Goal: Task Accomplishment & Management: Complete application form

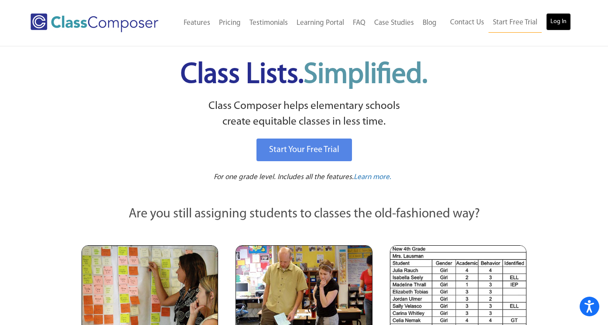
click at [554, 24] on link "Log In" at bounding box center [558, 21] width 25 height 17
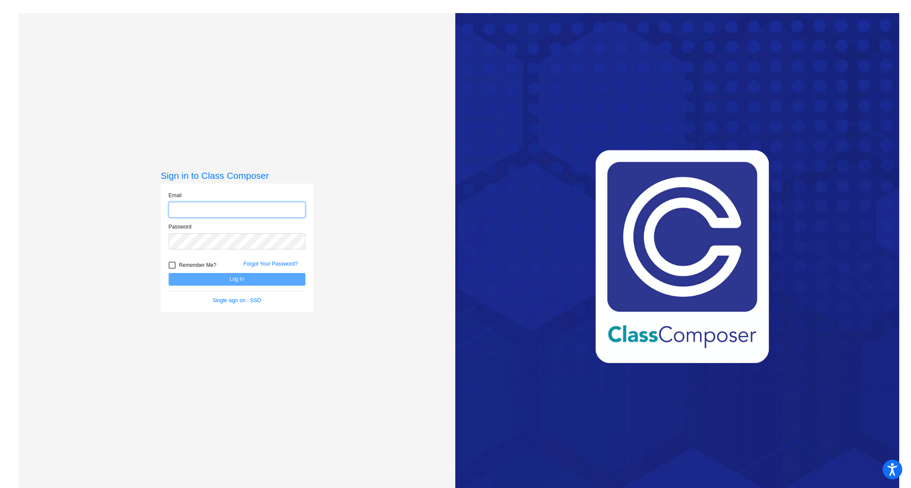
type input "[PERSON_NAME][EMAIL_ADDRESS][PERSON_NAME][DOMAIN_NAME]"
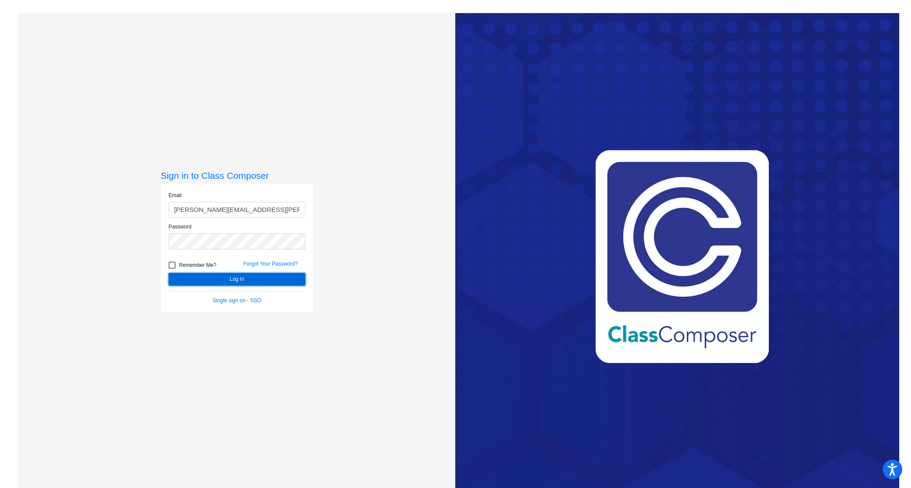
click at [225, 280] on button "Log In" at bounding box center [237, 279] width 137 height 13
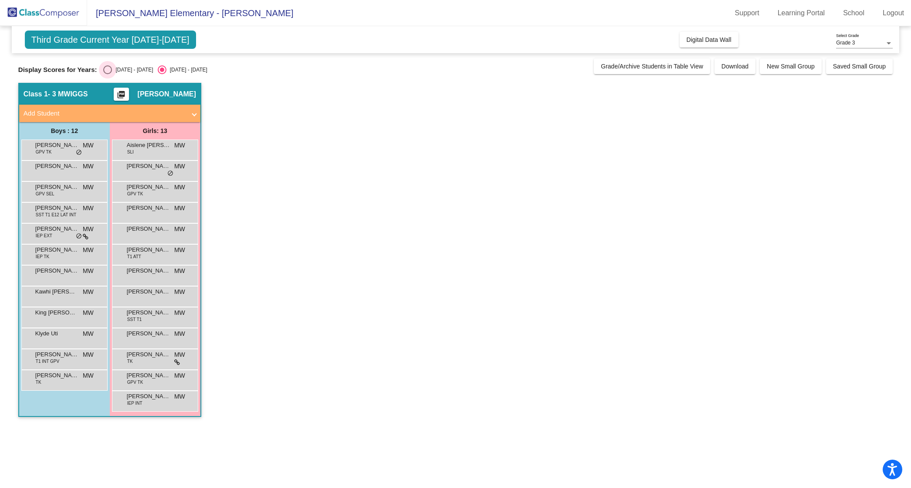
click at [106, 67] on div "Select an option" at bounding box center [107, 69] width 9 height 9
click at [107, 74] on input "[DATE] - [DATE]" at bounding box center [107, 74] width 0 height 0
radio input "true"
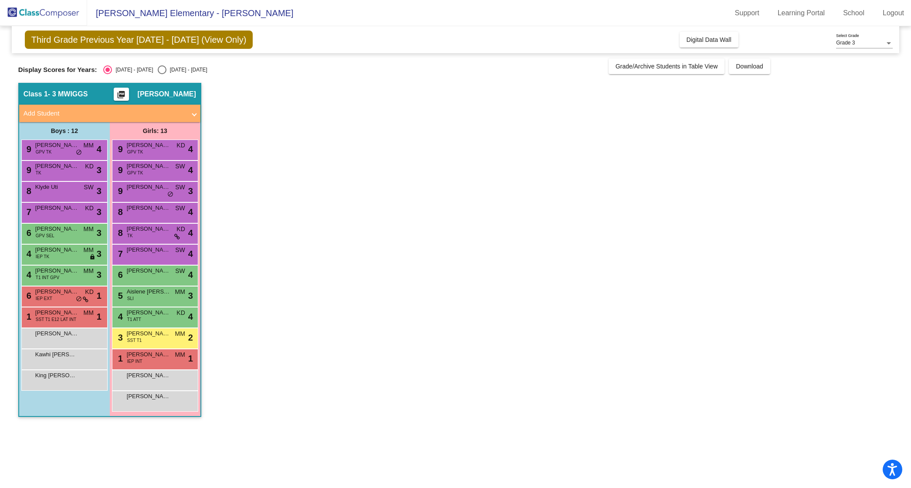
click at [92, 115] on mat-panel-title "Add Student" at bounding box center [105, 114] width 162 height 10
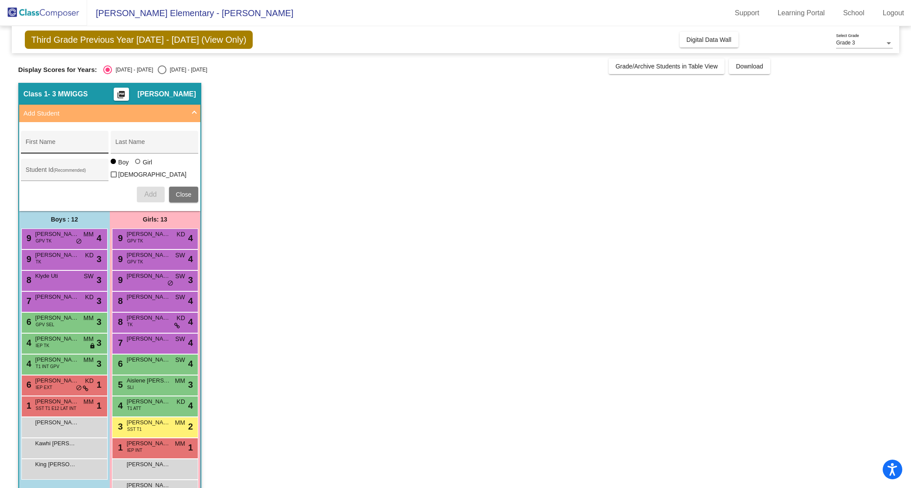
click at [65, 143] on input "First Name" at bounding box center [65, 145] width 78 height 7
type input "[PERSON_NAME]"
click at [138, 145] on input "Last Name" at bounding box center [155, 145] width 78 height 7
click at [139, 146] on input "Last Name" at bounding box center [155, 145] width 78 height 7
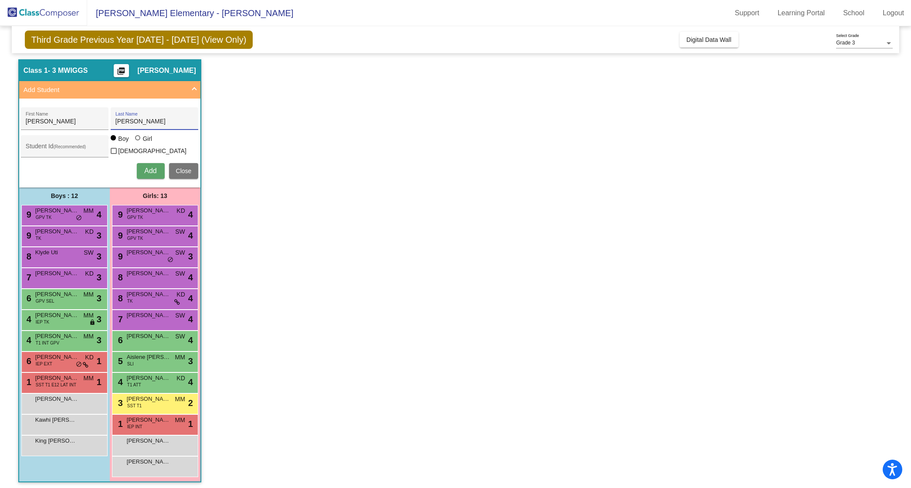
type input "[PERSON_NAME]"
click at [146, 167] on span "Add" at bounding box center [150, 170] width 12 height 7
click at [46, 120] on input "First Name" at bounding box center [65, 121] width 78 height 7
type input "Ziya"
click at [127, 118] on input "Last Name" at bounding box center [155, 121] width 78 height 7
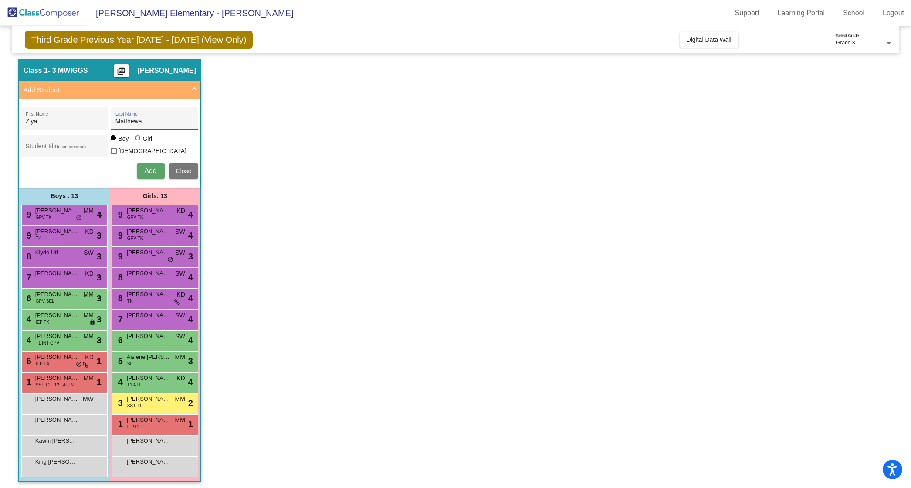
type input "Matthewa"
click at [136, 140] on div at bounding box center [137, 137] width 5 height 5
click at [138, 143] on input "Girl" at bounding box center [138, 142] width 0 height 0
radio input "true"
click at [150, 167] on span "Add" at bounding box center [150, 170] width 12 height 7
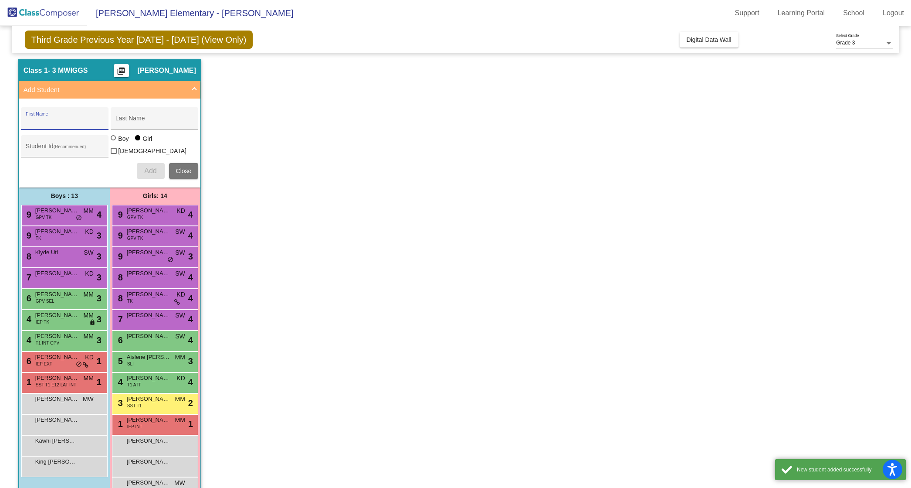
scroll to position [44, 0]
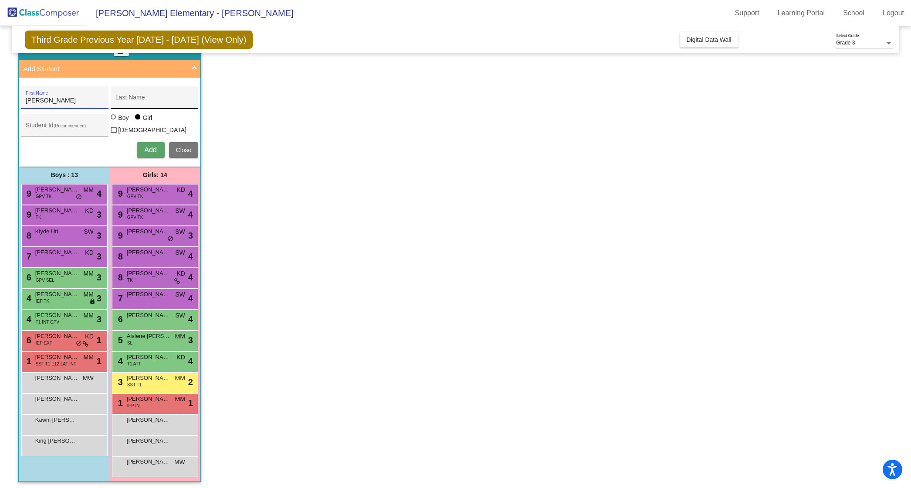
type input "[PERSON_NAME]"
click at [150, 99] on input "Last Name" at bounding box center [155, 100] width 78 height 7
type input "Killeen"
click at [142, 145] on button "Add" at bounding box center [151, 150] width 28 height 16
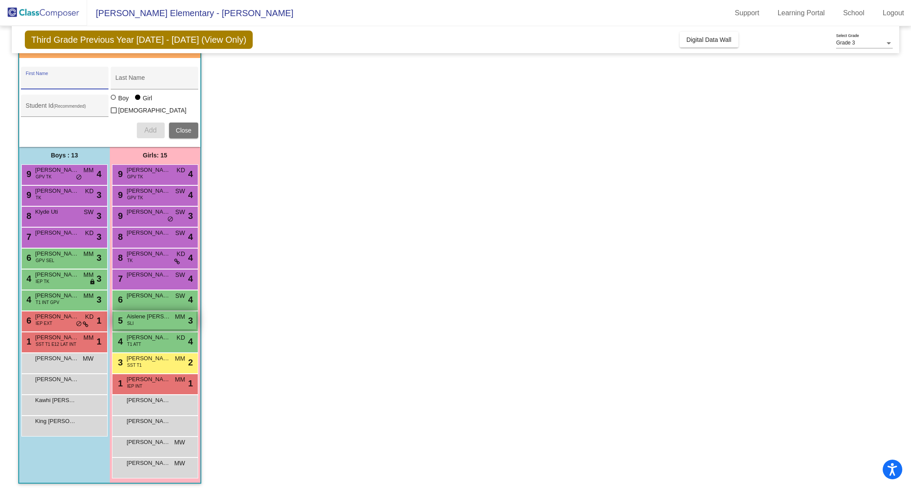
scroll to position [65, 0]
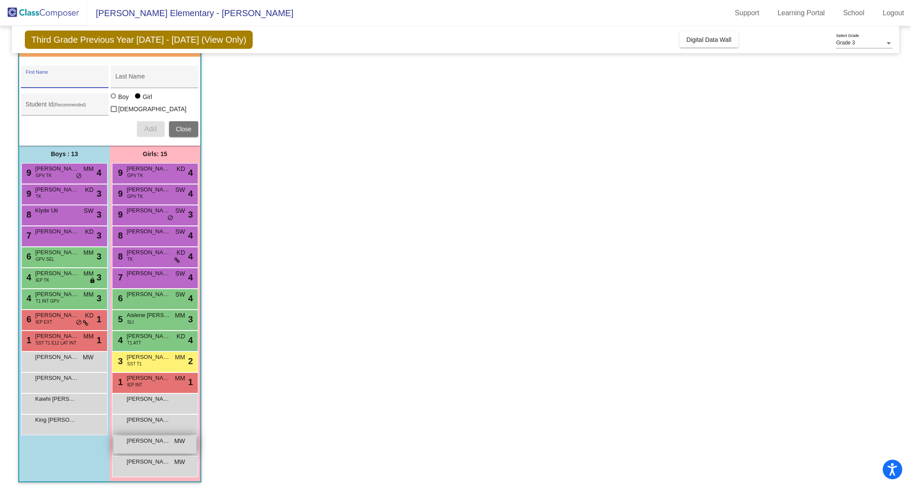
click at [164, 440] on span "[PERSON_NAME]" at bounding box center [149, 440] width 44 height 9
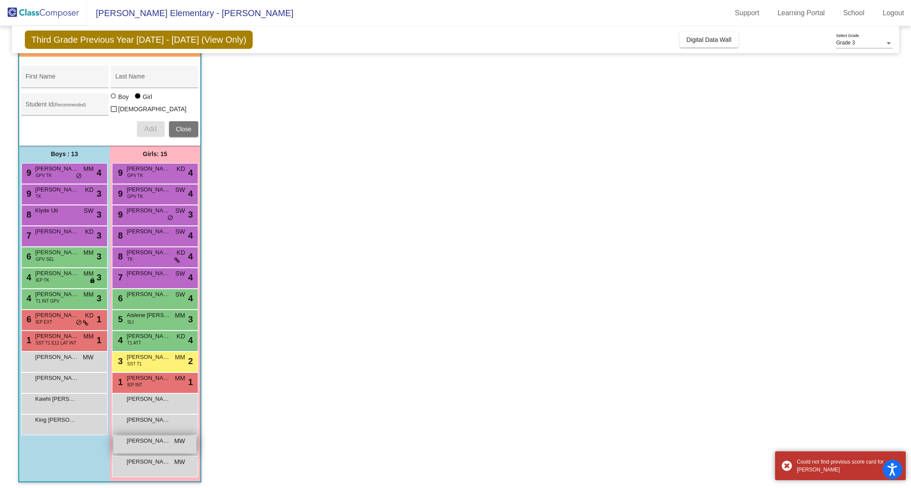
click at [164, 440] on span "[PERSON_NAME]" at bounding box center [149, 440] width 44 height 9
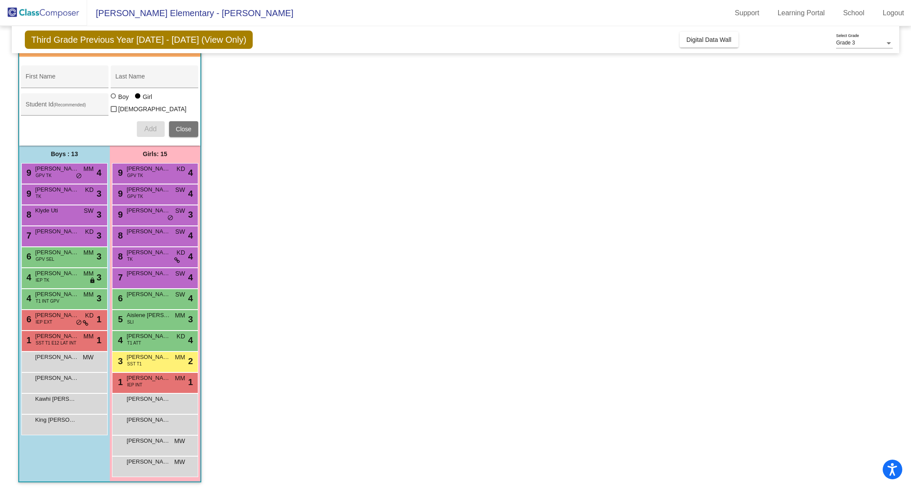
click at [115, 99] on div at bounding box center [113, 95] width 5 height 5
click at [114, 100] on input "Boy" at bounding box center [114, 100] width 0 height 0
radio input "true"
click at [155, 436] on span "[PERSON_NAME]" at bounding box center [149, 440] width 44 height 9
click at [56, 82] on input "First Name" at bounding box center [65, 79] width 78 height 7
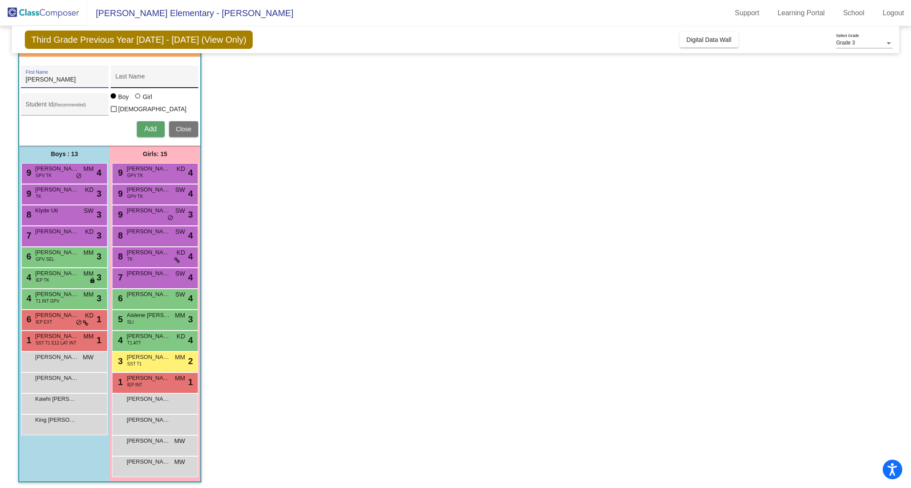
type input "[PERSON_NAME]"
click at [128, 75] on div "Last Name" at bounding box center [155, 79] width 78 height 18
type input "Killeen"
click at [147, 125] on span "Add" at bounding box center [150, 128] width 12 height 7
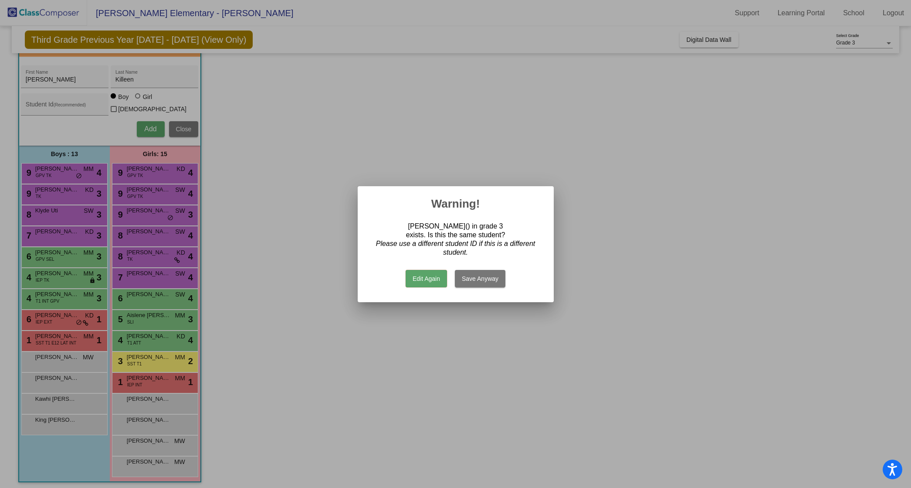
click at [483, 278] on button "Save Anyway" at bounding box center [480, 278] width 51 height 17
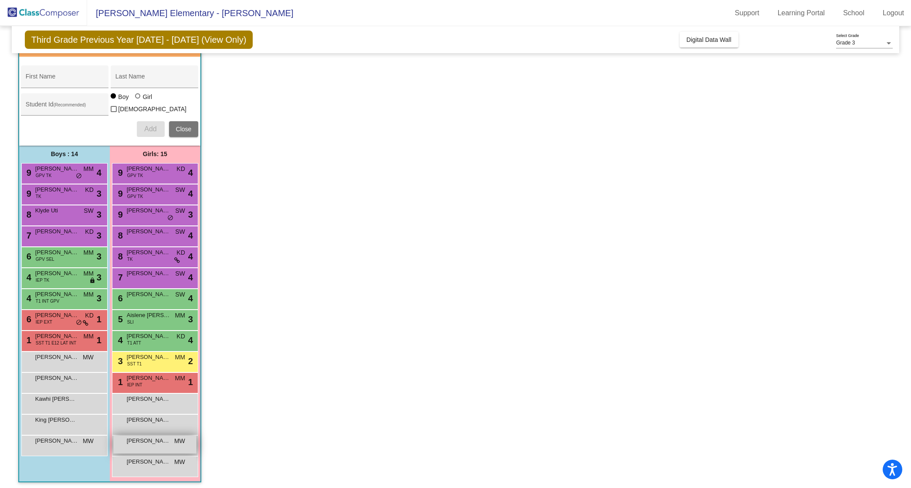
click at [163, 442] on div "[PERSON_NAME] MW lock do_not_disturb_alt" at bounding box center [154, 444] width 83 height 18
click at [174, 440] on span "MW" at bounding box center [179, 440] width 11 height 9
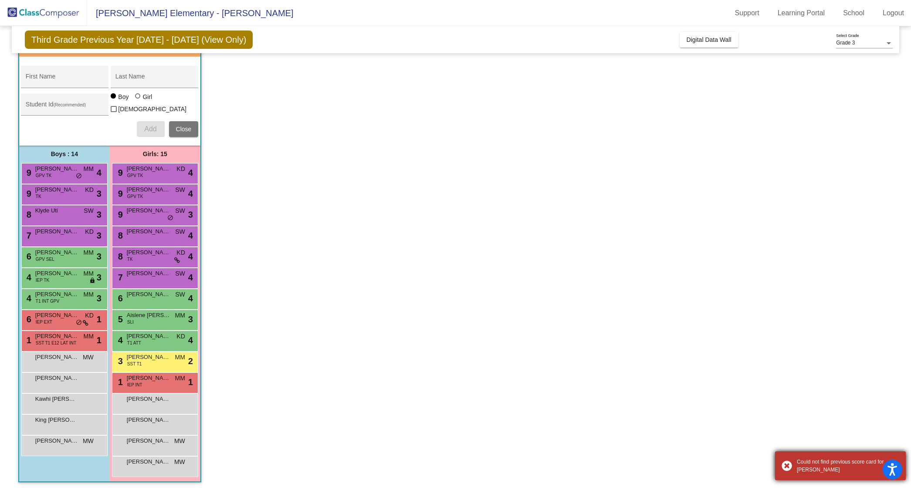
click at [786, 469] on div "Could not find previous score card for [PERSON_NAME]" at bounding box center [840, 465] width 131 height 29
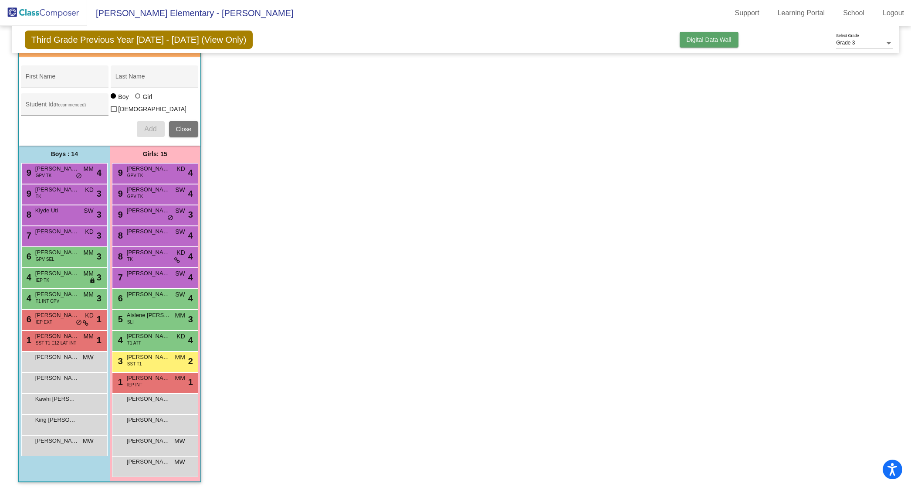
click at [700, 37] on span "Digital Data Wall" at bounding box center [709, 39] width 45 height 7
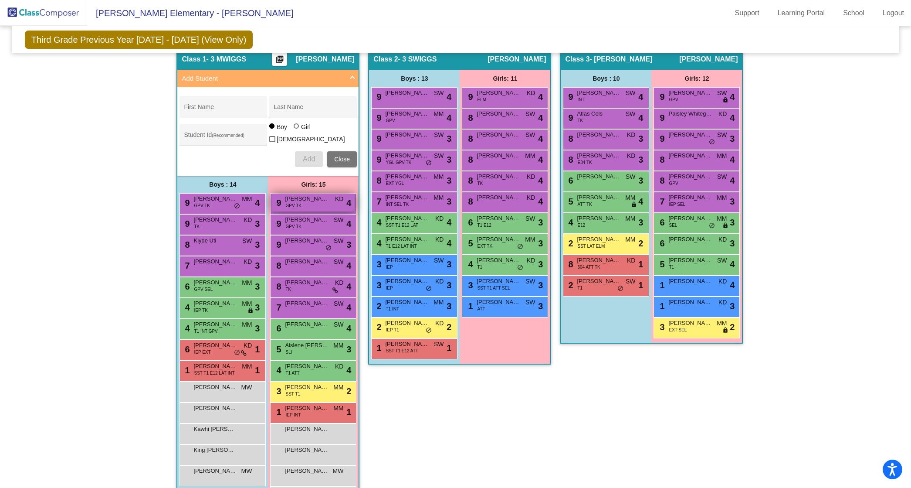
scroll to position [190, 0]
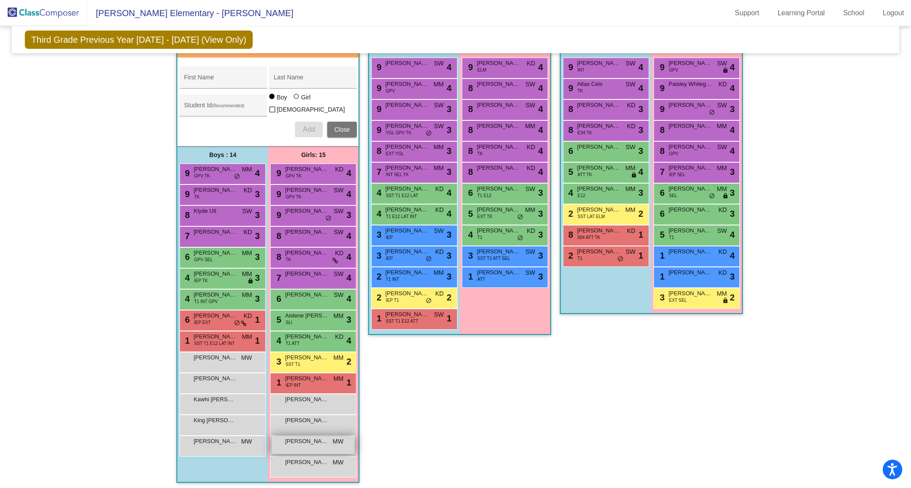
click at [309, 445] on div "[PERSON_NAME] MW lock do_not_disturb_alt" at bounding box center [313, 445] width 83 height 18
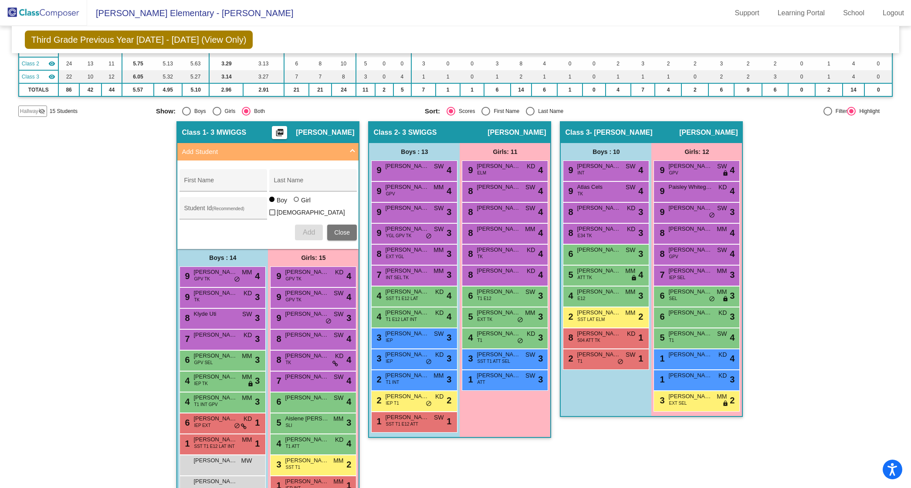
scroll to position [77, 0]
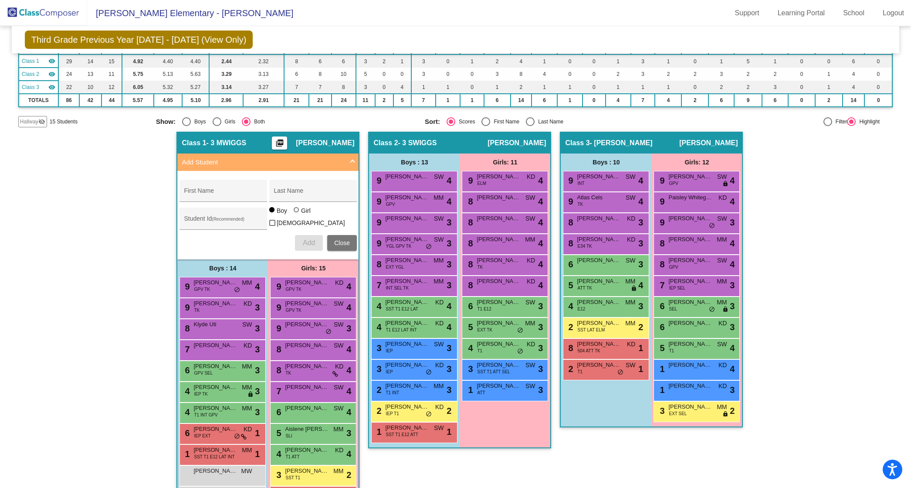
click at [330, 157] on mat-panel-title "Add Student" at bounding box center [263, 162] width 162 height 10
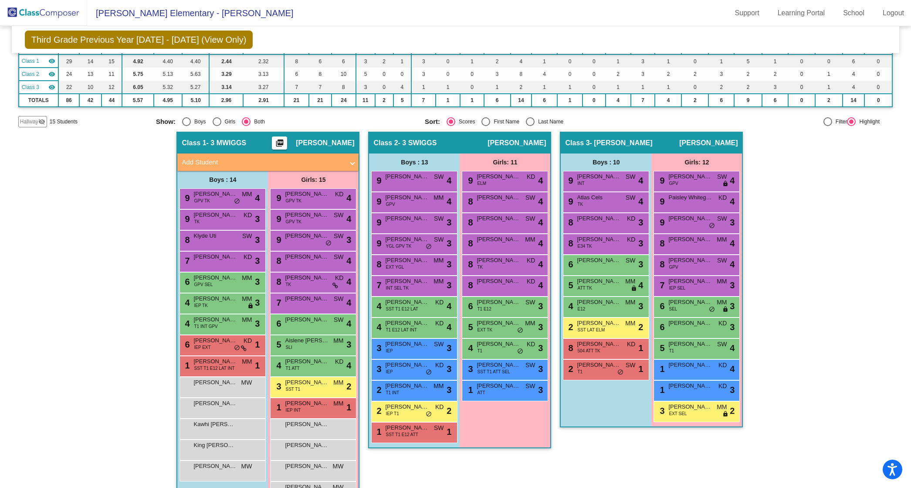
click at [330, 157] on mat-panel-title "Add Student" at bounding box center [263, 162] width 162 height 10
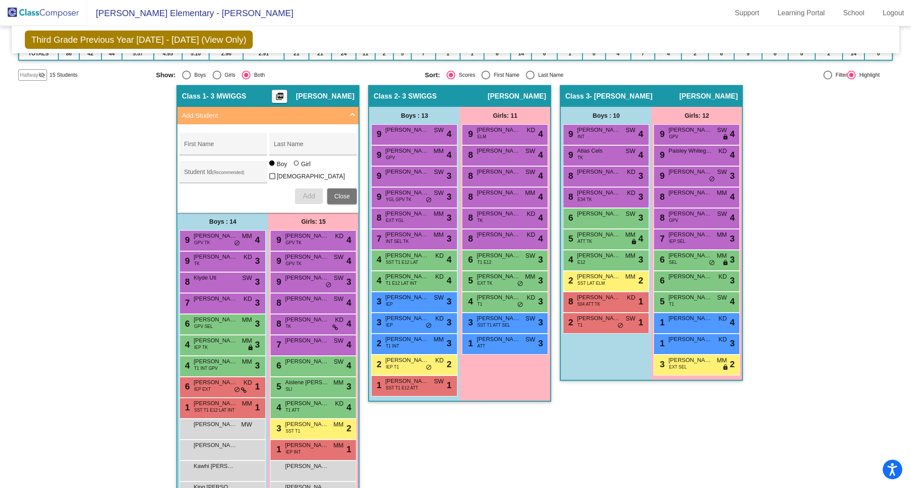
scroll to position [190, 0]
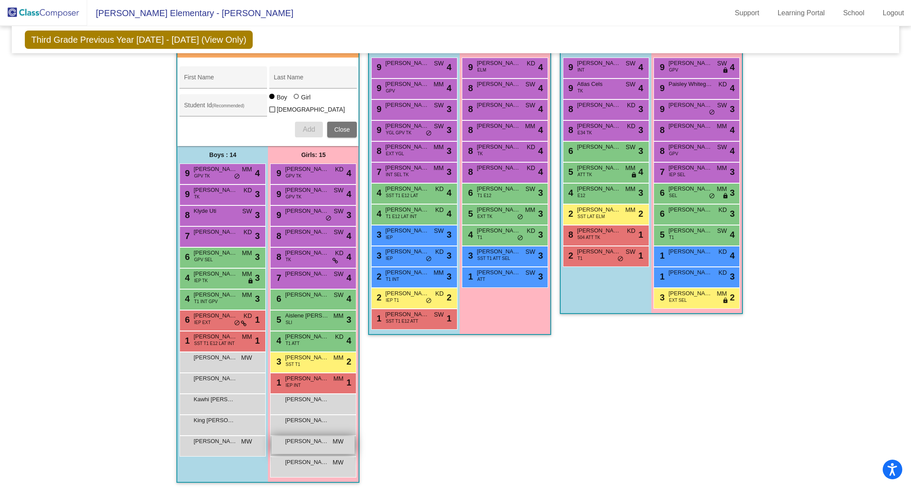
click at [302, 437] on span "[PERSON_NAME]" at bounding box center [307, 441] width 44 height 9
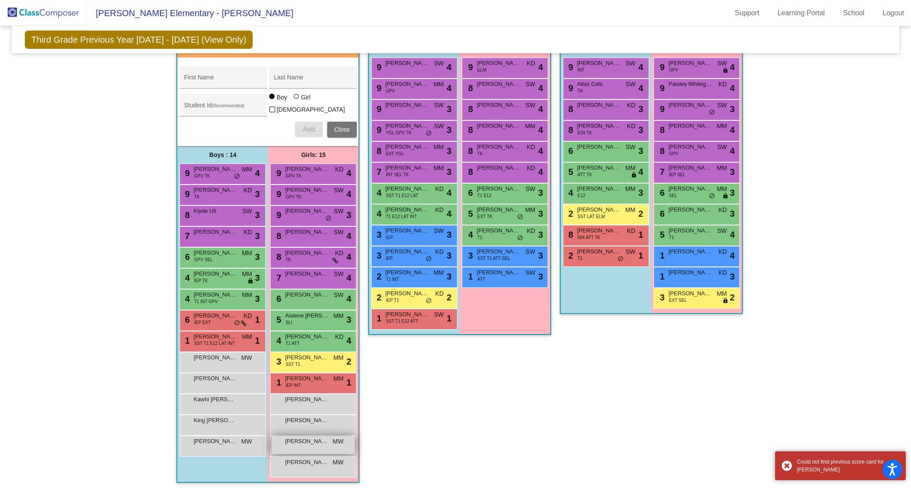
click at [302, 437] on span "[PERSON_NAME]" at bounding box center [307, 441] width 44 height 9
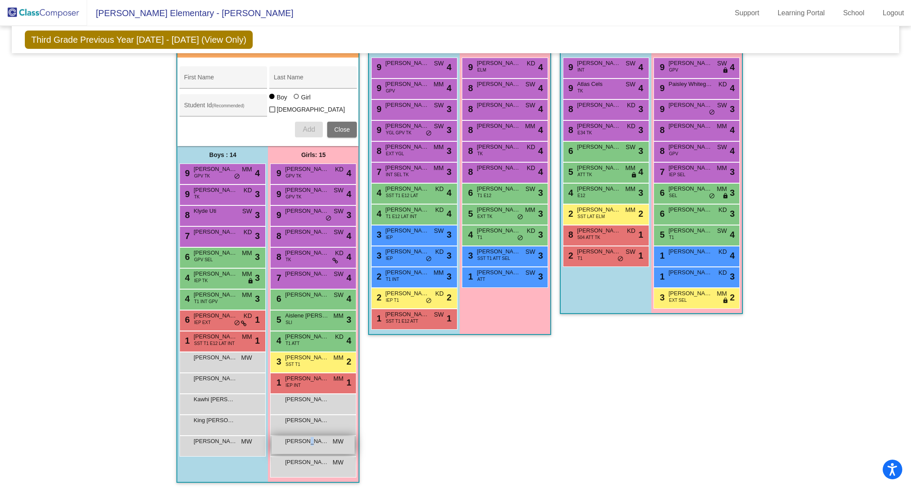
click at [302, 437] on span "[PERSON_NAME]" at bounding box center [307, 441] width 44 height 9
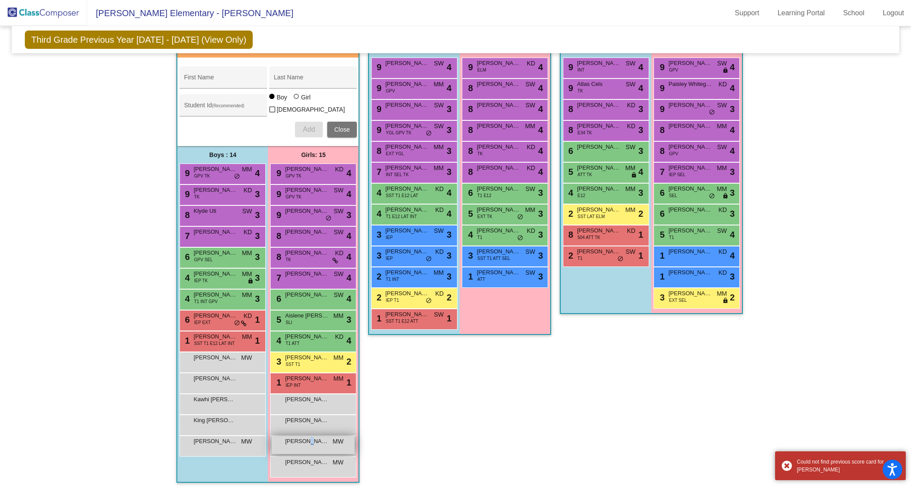
click at [302, 437] on span "[PERSON_NAME]" at bounding box center [307, 441] width 44 height 9
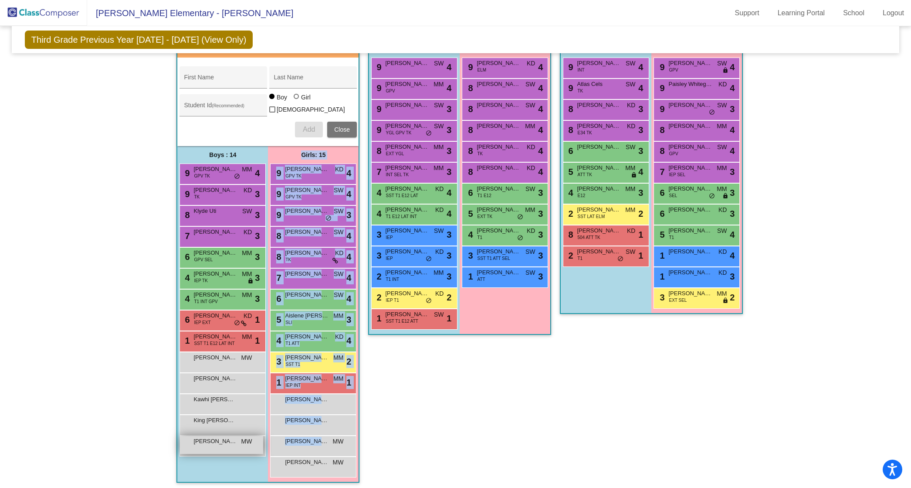
drag, startPoint x: 308, startPoint y: 435, endPoint x: 250, endPoint y: 438, distance: 58.1
click at [250, 438] on div "Boys : 14 9 [PERSON_NAME] GPV TK MM lock do_not_disturb_alt 4 9 [PERSON_NAME] T…" at bounding box center [267, 314] width 181 height 336
click at [308, 437] on span "[PERSON_NAME]" at bounding box center [307, 441] width 44 height 9
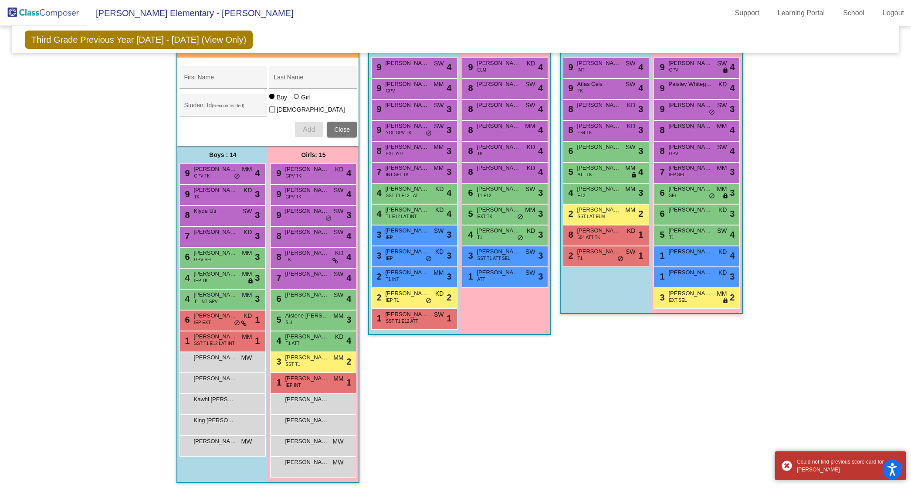
click at [257, 435] on div "[PERSON_NAME] MW lock do_not_disturb_alt" at bounding box center [223, 445] width 86 height 21
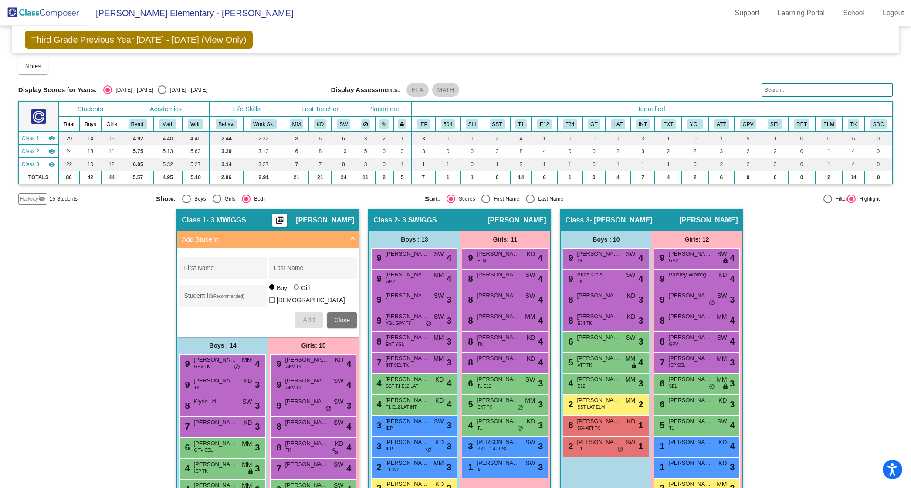
scroll to position [3, 0]
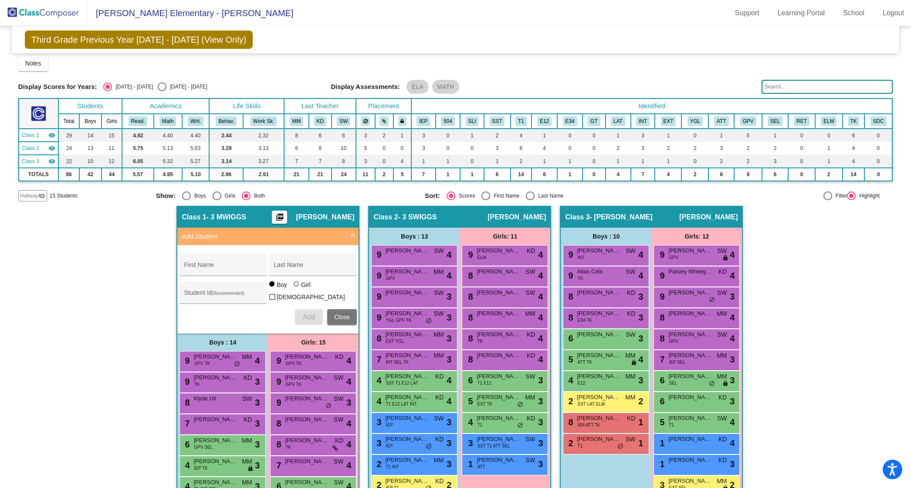
click at [272, 214] on div "Class 1 - 3 MWIGGS picture_as_pdf [PERSON_NAME]" at bounding box center [267, 217] width 181 height 21
click at [321, 213] on span "[PERSON_NAME]" at bounding box center [325, 217] width 58 height 9
click at [349, 229] on mat-expansion-panel-header "Add Student" at bounding box center [267, 236] width 181 height 17
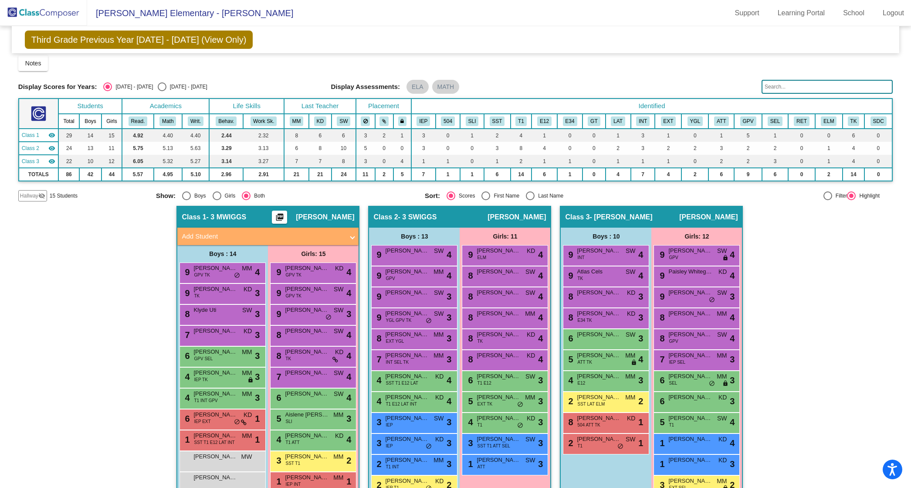
click at [349, 229] on mat-expansion-panel-header "Add Student" at bounding box center [267, 236] width 181 height 17
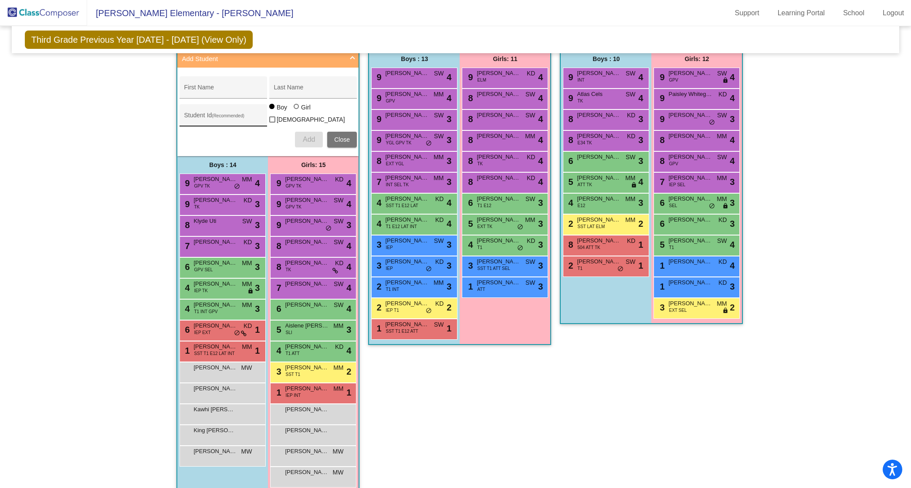
scroll to position [190, 0]
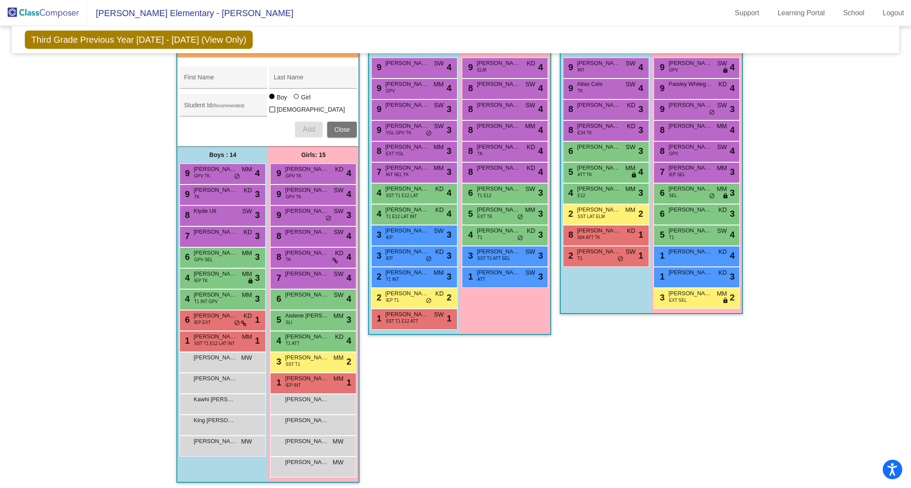
click at [75, 279] on div "Hallway - Hallway Class picture_as_pdf Add Student First Name Last Name Student…" at bounding box center [455, 254] width 875 height 473
click at [224, 213] on div "8 Klyde Uti SW lock do_not_disturb_alt 3" at bounding box center [221, 215] width 83 height 18
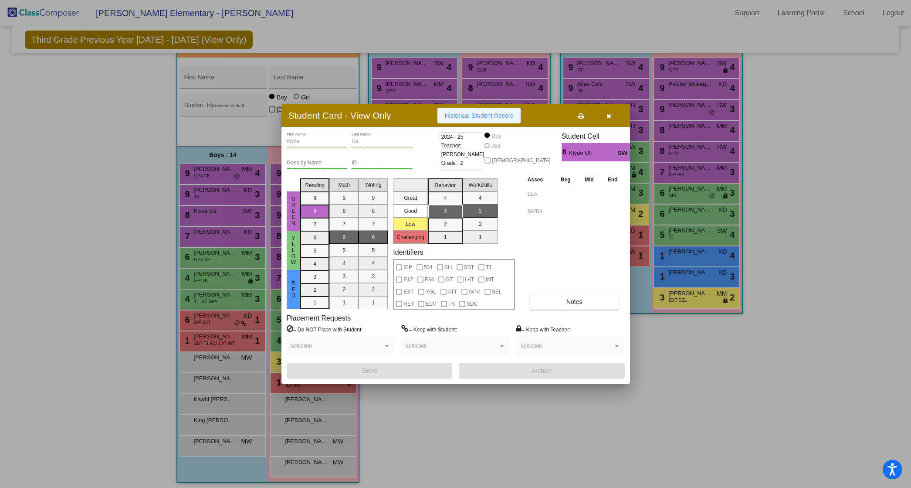
click at [509, 117] on span "Historical Student Record" at bounding box center [479, 115] width 69 height 7
click at [500, 117] on span "Historical Student Record" at bounding box center [479, 115] width 69 height 7
click at [588, 245] on div "Asses Beg Mid End ELA MATH Notes" at bounding box center [575, 242] width 99 height 135
click at [609, 116] on icon "button" at bounding box center [609, 116] width 5 height 6
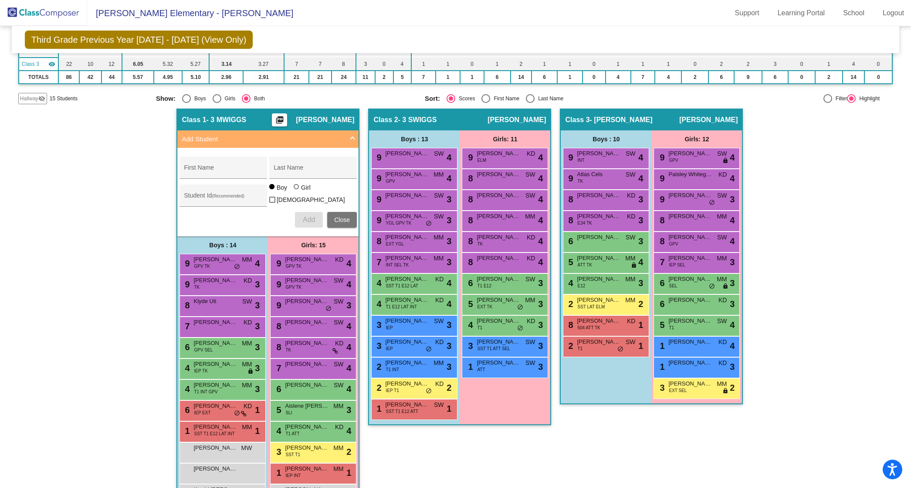
scroll to position [0, 0]
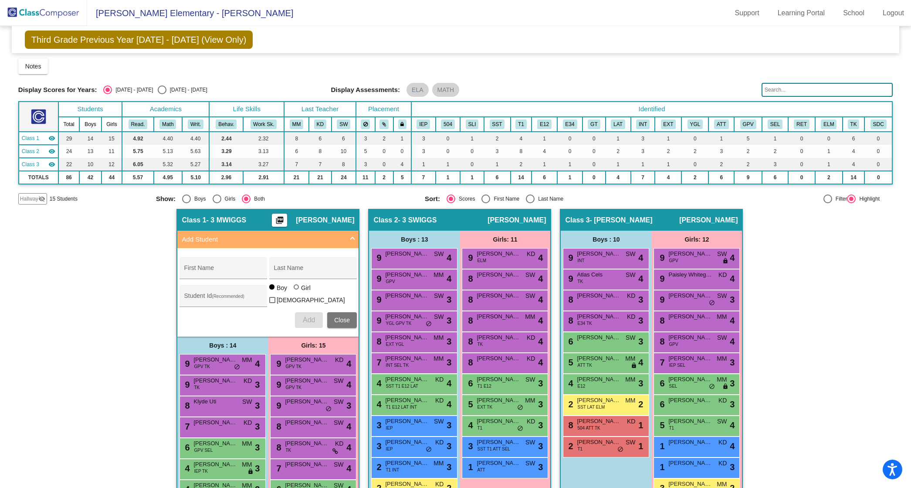
click at [158, 87] on div "Select an option" at bounding box center [162, 89] width 9 height 9
click at [162, 94] on input "[DATE] - [DATE]" at bounding box center [162, 94] width 0 height 0
radio input "true"
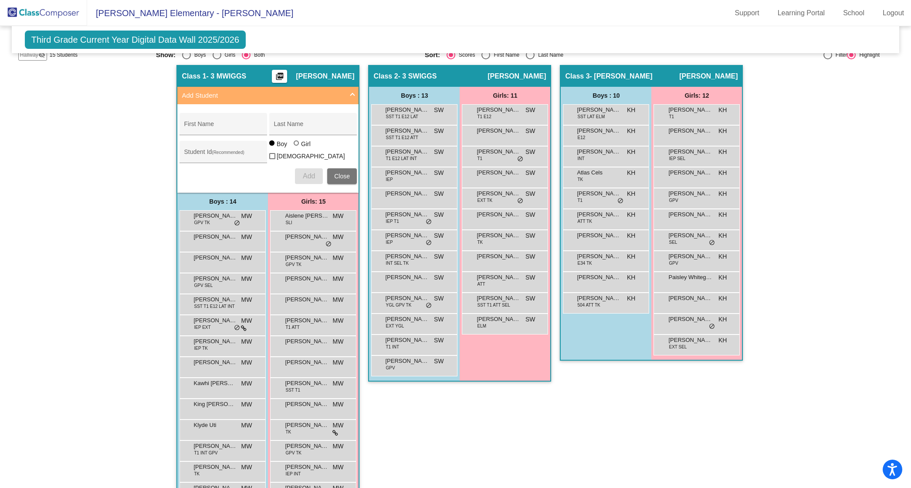
scroll to position [192, 0]
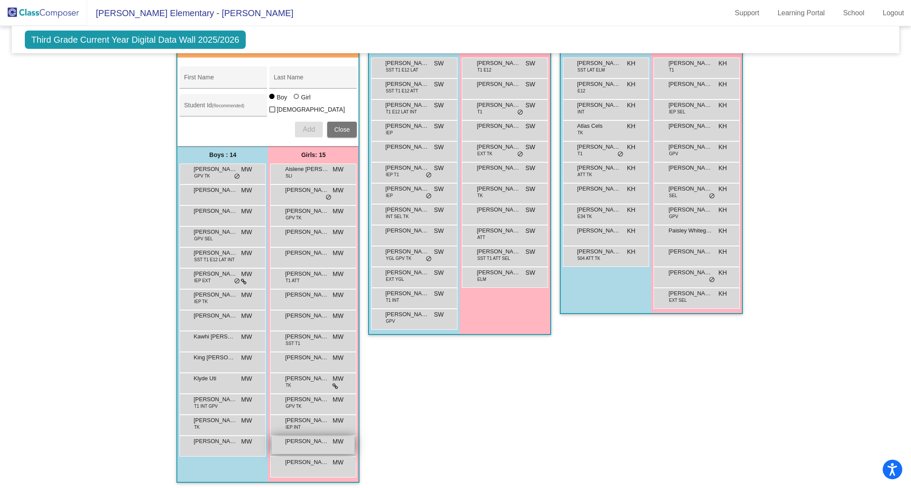
click at [301, 437] on span "[PERSON_NAME]" at bounding box center [307, 441] width 44 height 9
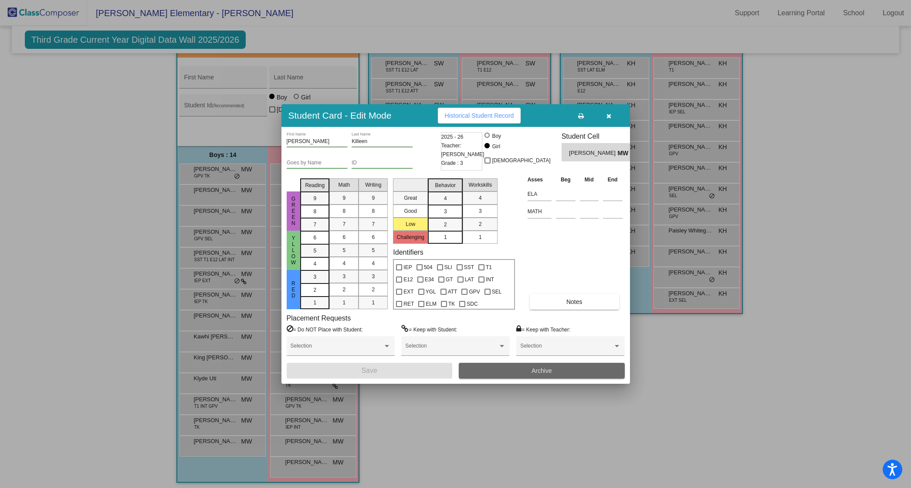
click at [504, 369] on button "Archive" at bounding box center [542, 371] width 166 height 16
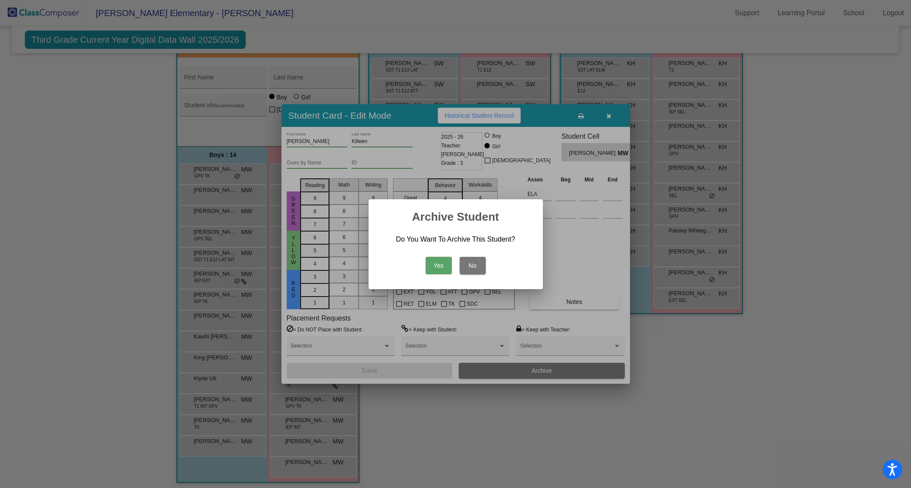
click at [436, 260] on button "Yes" at bounding box center [439, 265] width 26 height 17
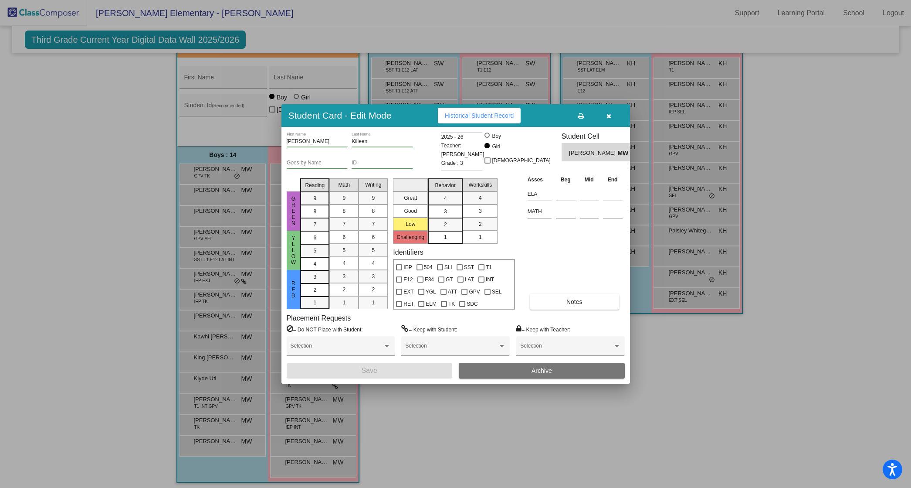
scroll to position [171, 0]
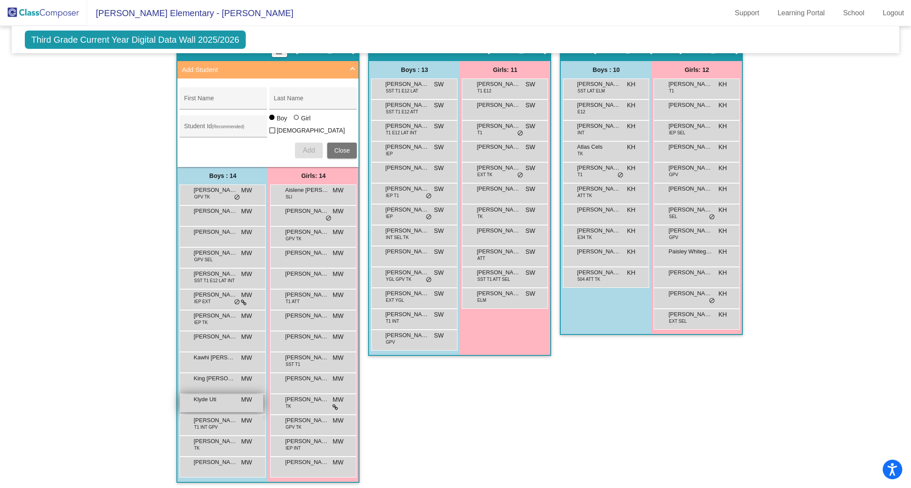
click at [224, 395] on span "Klyde Uti" at bounding box center [216, 399] width 44 height 9
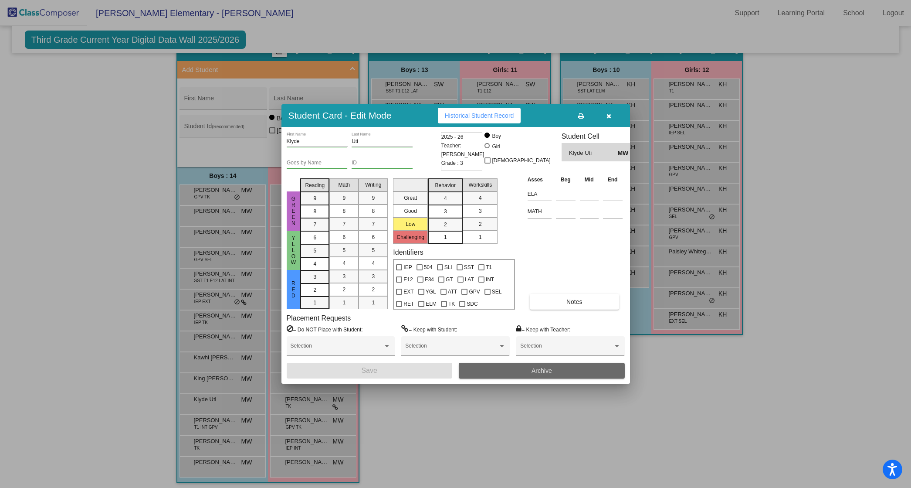
click at [526, 371] on button "Archive" at bounding box center [542, 371] width 166 height 16
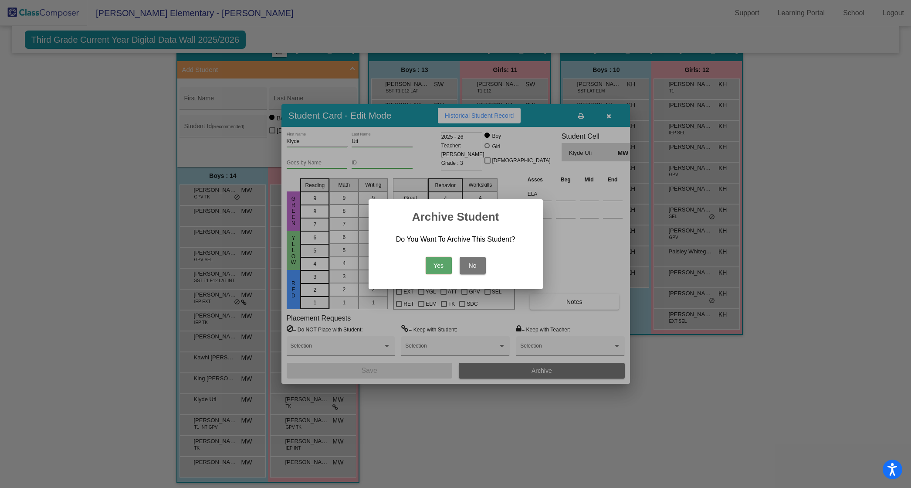
click at [435, 264] on button "Yes" at bounding box center [439, 265] width 26 height 17
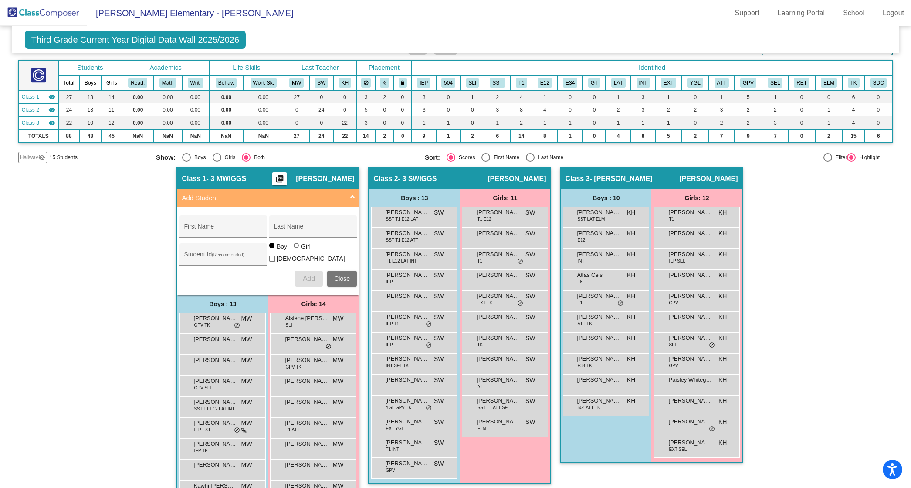
scroll to position [0, 0]
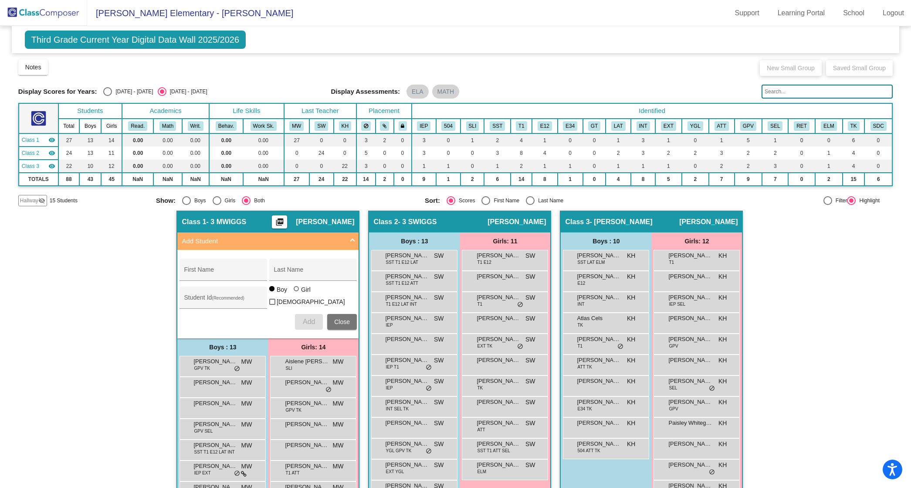
click at [104, 91] on div "Select an option" at bounding box center [107, 91] width 9 height 9
click at [107, 96] on input "[DATE] - [DATE]" at bounding box center [107, 96] width 0 height 0
radio input "true"
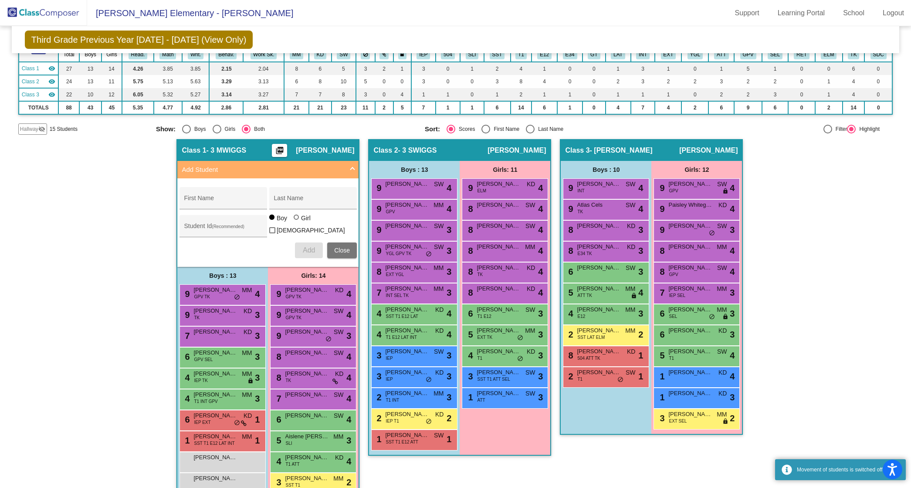
scroll to position [170, 0]
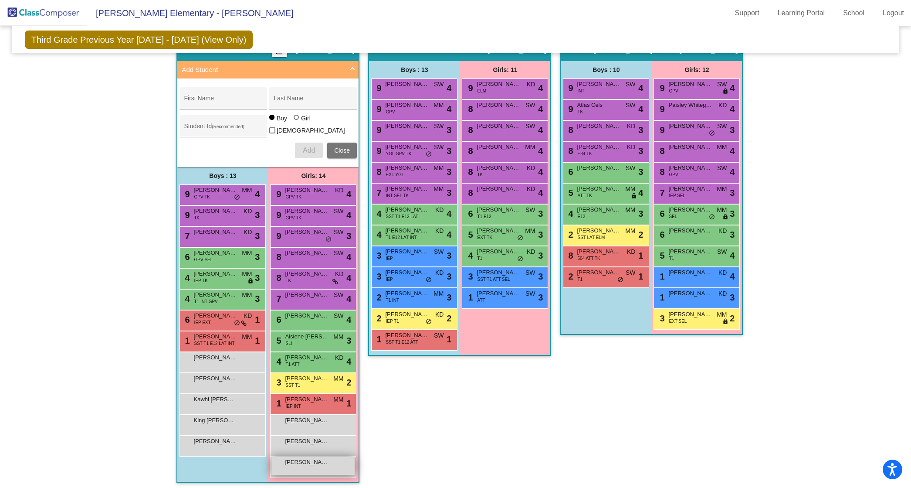
click at [330, 463] on div "[PERSON_NAME] lock do_not_disturb_alt" at bounding box center [313, 466] width 83 height 18
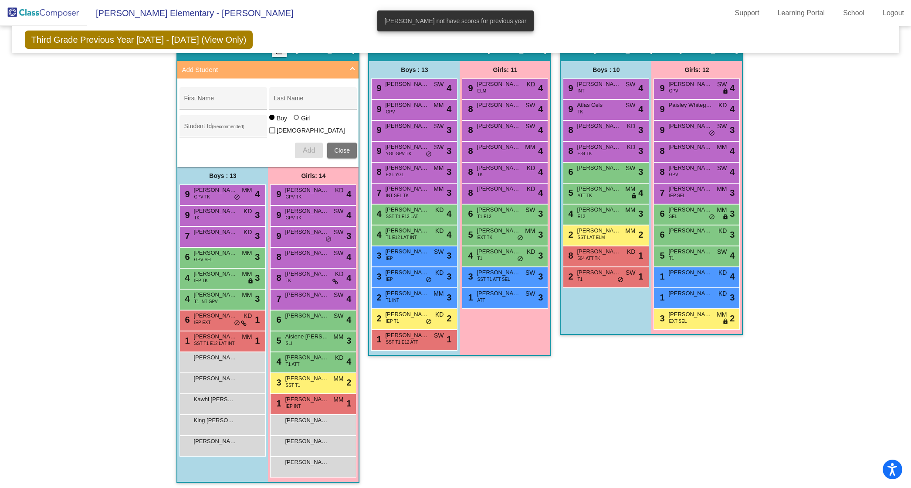
click at [116, 271] on div "Hallway - Hallway Class picture_as_pdf Add Student First Name Last Name Student…" at bounding box center [455, 265] width 875 height 452
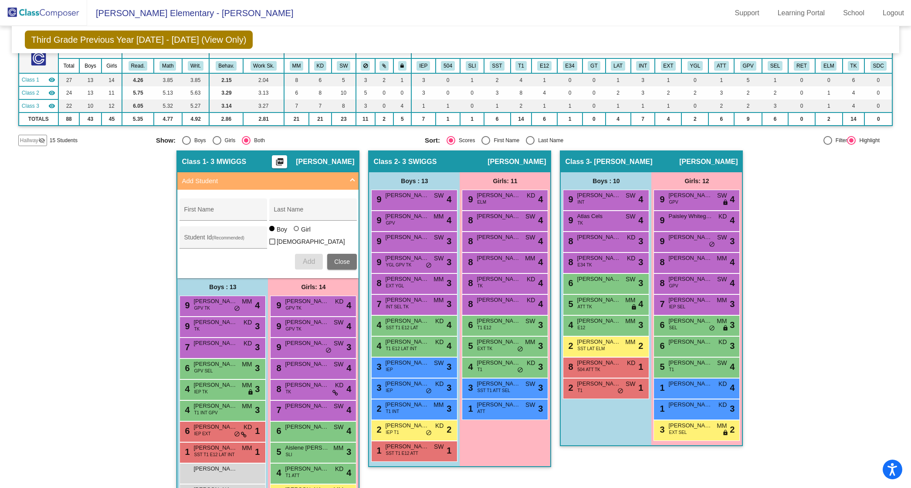
scroll to position [0, 0]
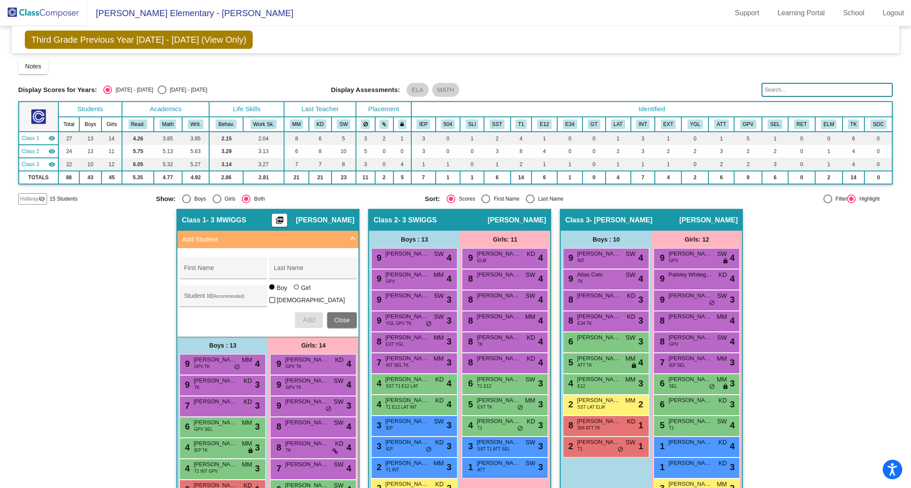
click at [158, 88] on div "Select an option" at bounding box center [162, 89] width 9 height 9
click at [162, 94] on input "[DATE] - [DATE]" at bounding box center [162, 94] width 0 height 0
radio input "true"
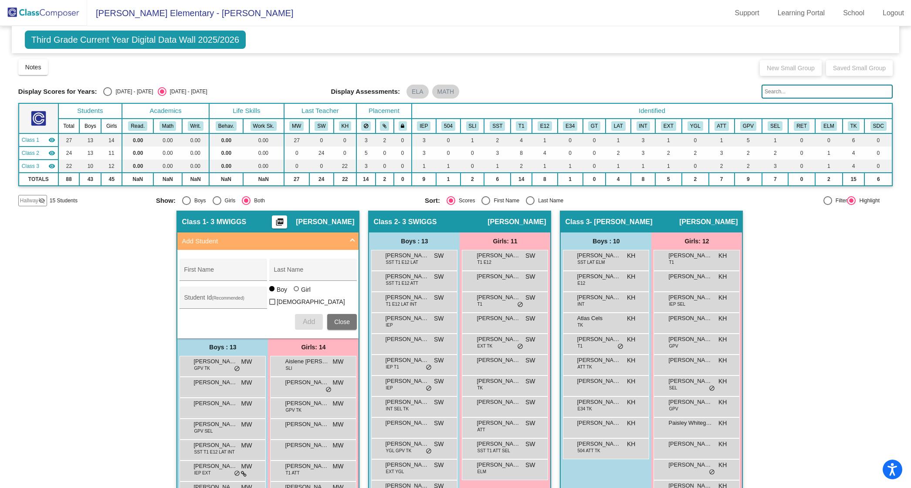
scroll to position [171, 0]
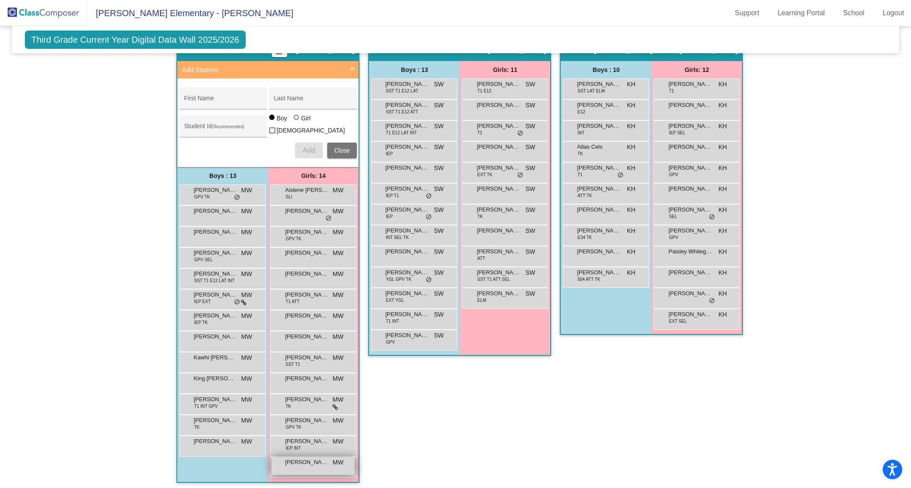
click at [297, 462] on span "[PERSON_NAME]" at bounding box center [307, 462] width 44 height 9
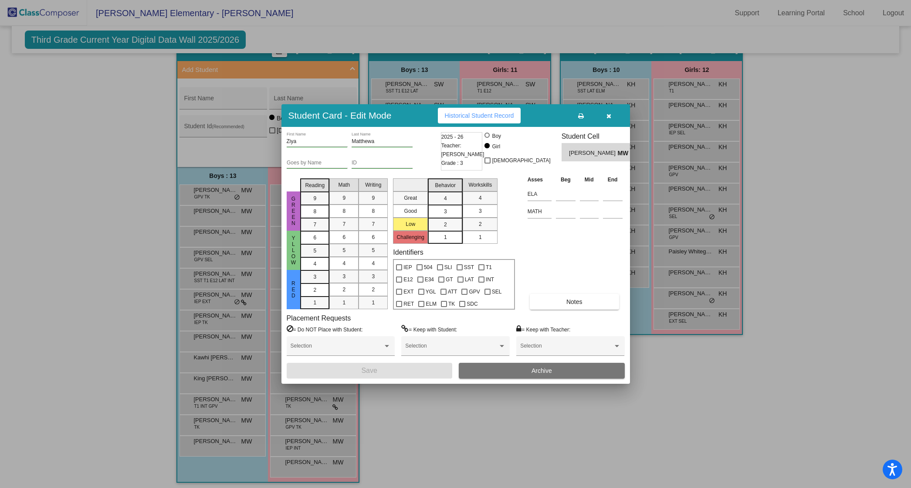
click at [382, 137] on div "[PERSON_NAME] Last Name" at bounding box center [382, 139] width 61 height 15
type input "[PERSON_NAME]"
click at [369, 372] on span "Save" at bounding box center [369, 370] width 16 height 7
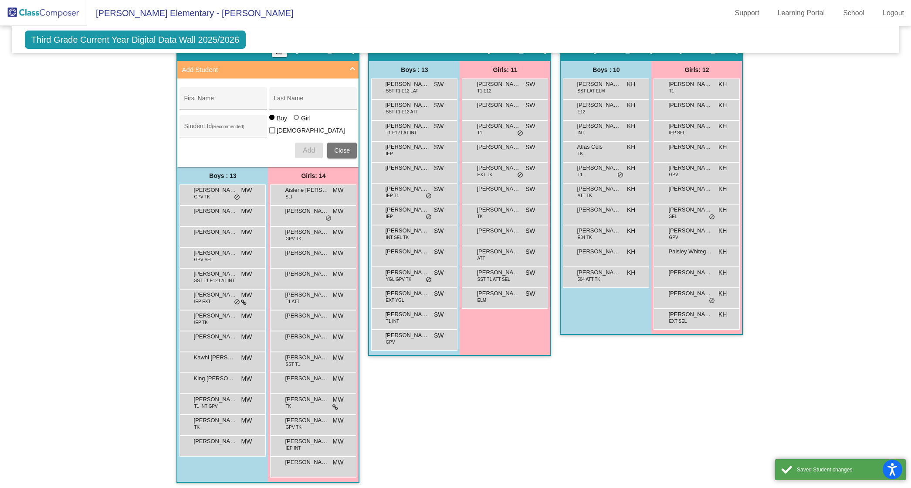
click at [438, 432] on div "Class 2 - 3 SWIGGS picture_as_pdf [PERSON_NAME] Add Student First Name Last Nam…" at bounding box center [459, 265] width 183 height 452
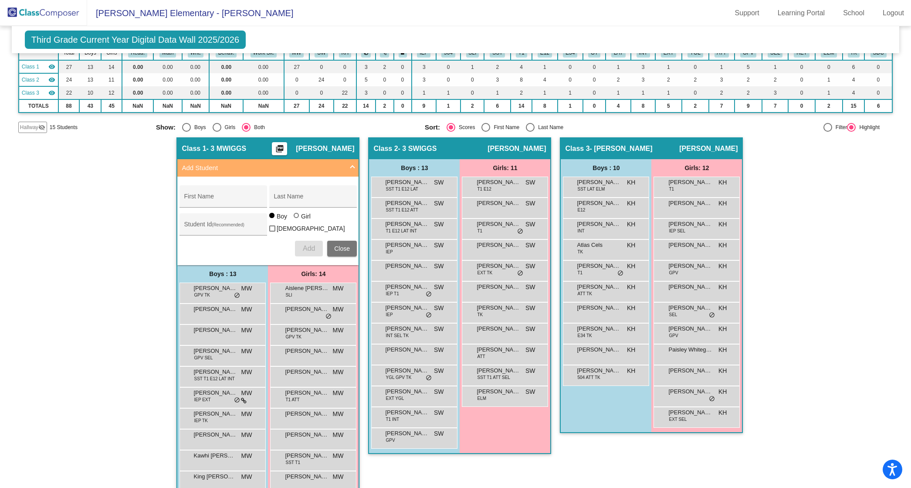
scroll to position [0, 0]
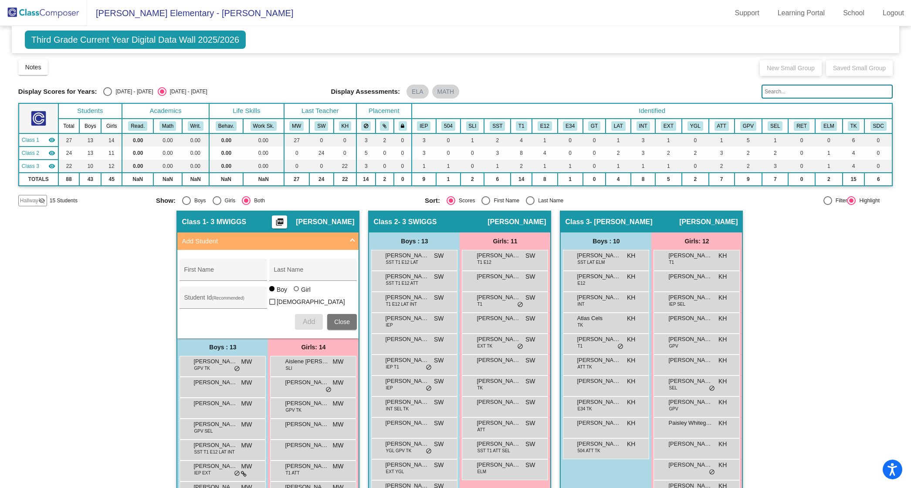
click at [323, 238] on mat-panel-title "Add Student" at bounding box center [263, 241] width 162 height 10
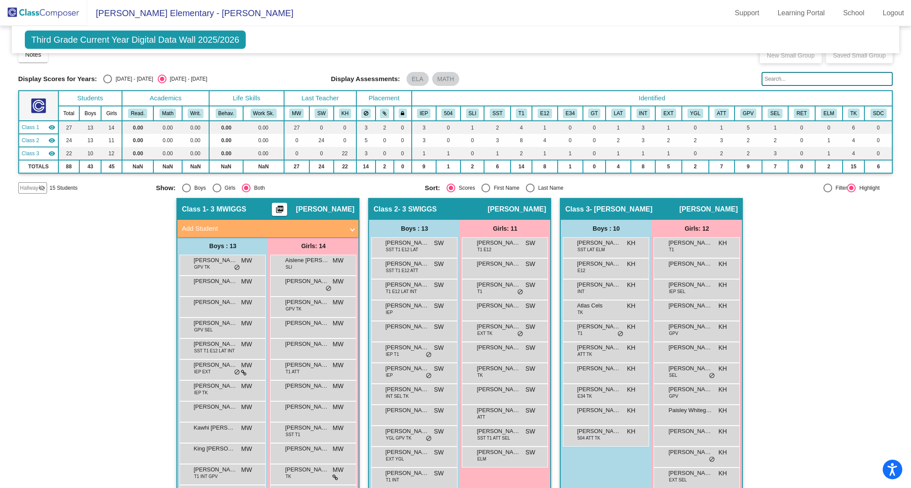
scroll to position [12, 0]
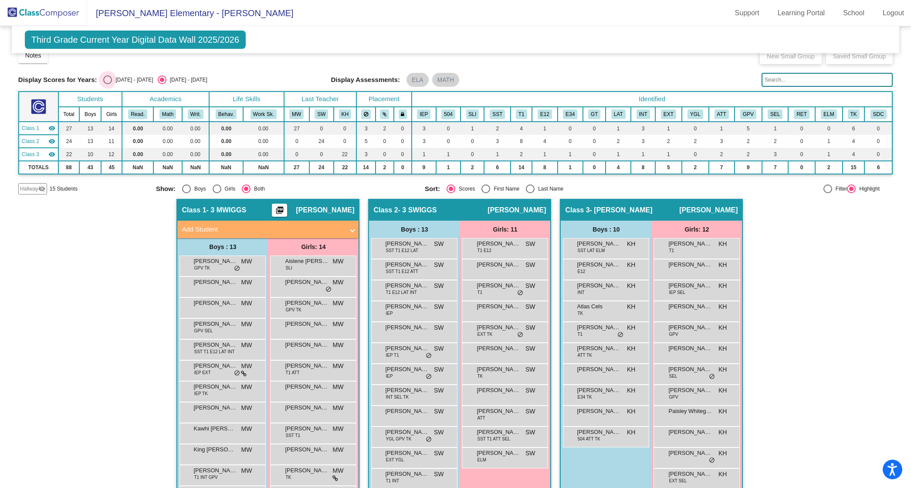
click at [108, 78] on div "Select an option" at bounding box center [107, 79] width 9 height 9
click at [108, 84] on input "[DATE] - [DATE]" at bounding box center [107, 84] width 0 height 0
radio input "true"
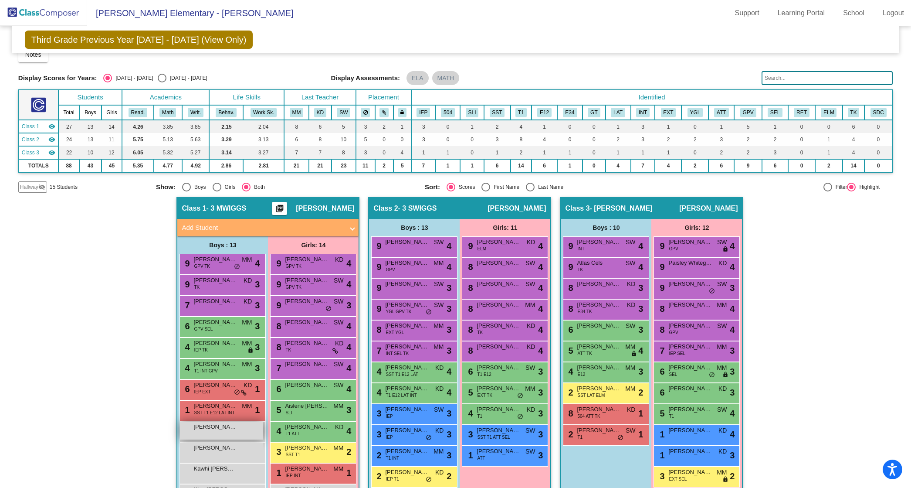
click at [236, 426] on div "[PERSON_NAME] lock do_not_disturb_alt" at bounding box center [221, 430] width 83 height 18
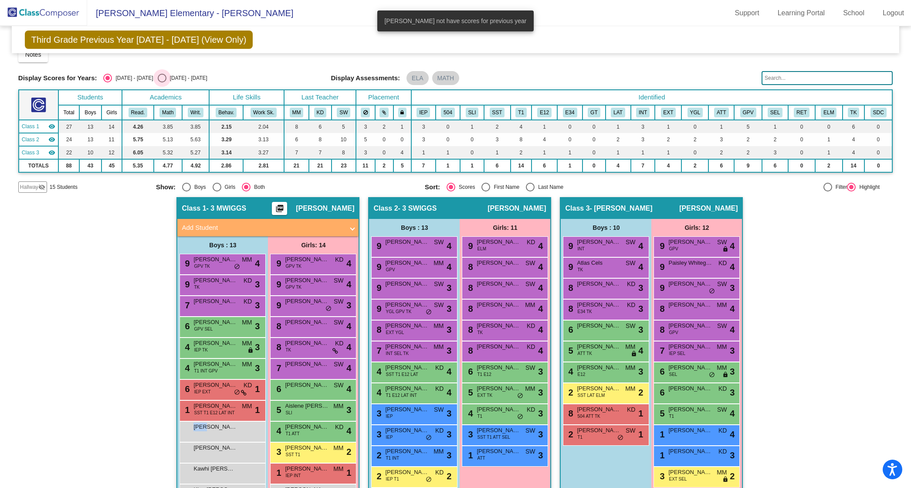
click at [158, 75] on div "Select an option" at bounding box center [162, 78] width 9 height 9
click at [162, 82] on input "[DATE] - [DATE]" at bounding box center [162, 82] width 0 height 0
radio input "true"
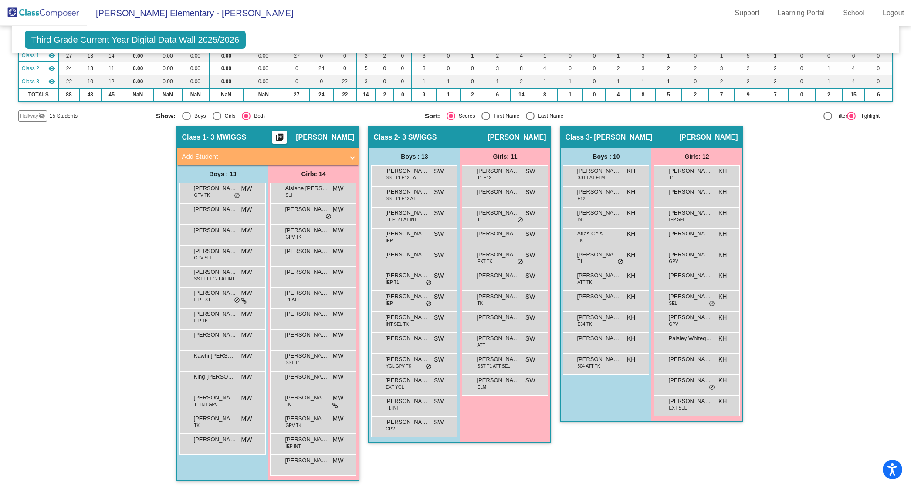
scroll to position [0, 0]
